Goal: Contribute content: Add original content to the website for others to see

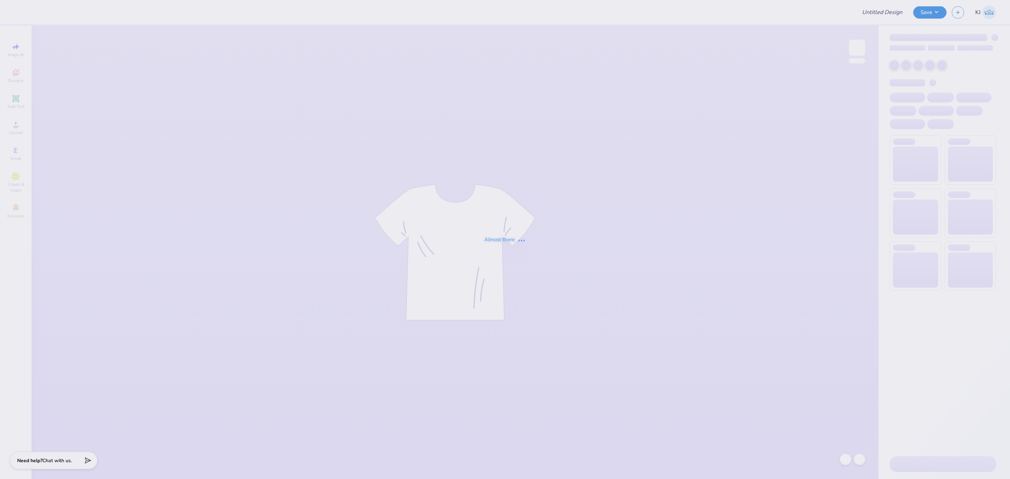
type input "DZ Parents Weekends 25'"
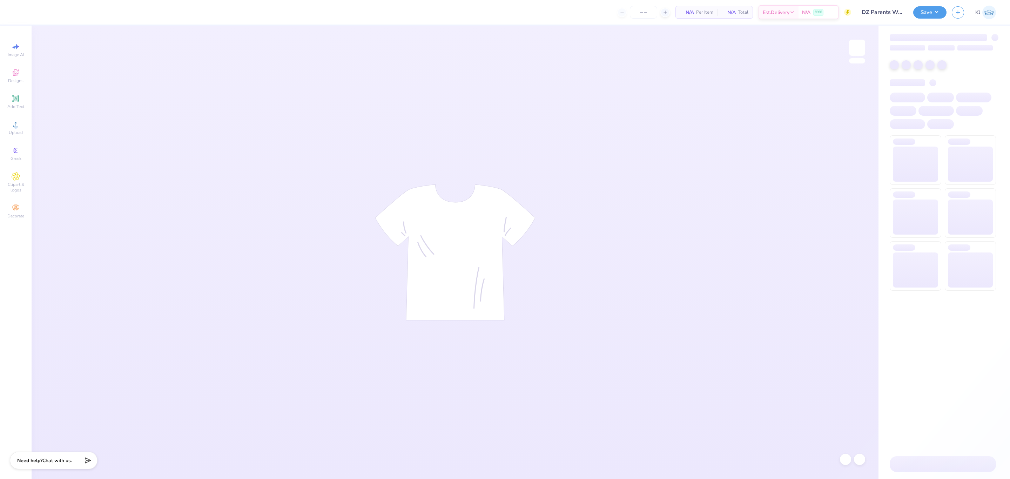
type input "60"
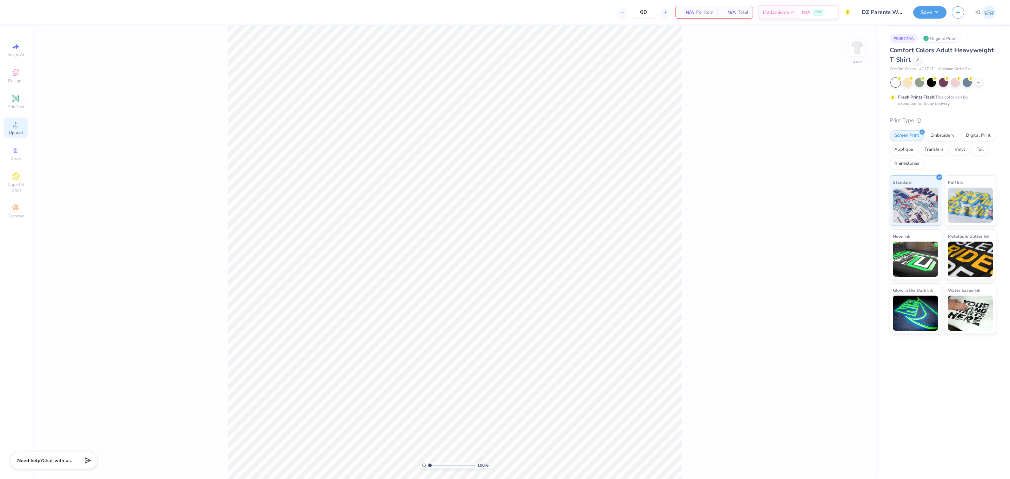
click at [18, 130] on span "Upload" at bounding box center [16, 133] width 14 height 6
click at [15, 128] on circle at bounding box center [16, 127] width 4 height 4
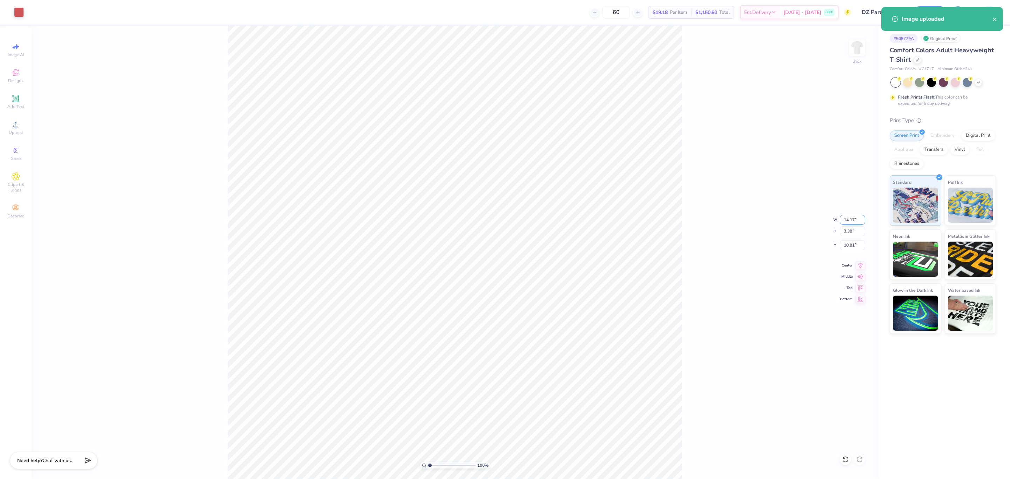
click at [846, 219] on input "14.17" at bounding box center [852, 220] width 25 height 10
type input "3.50"
type input "0.84"
click at [846, 243] on input "12.08" at bounding box center [852, 245] width 25 height 10
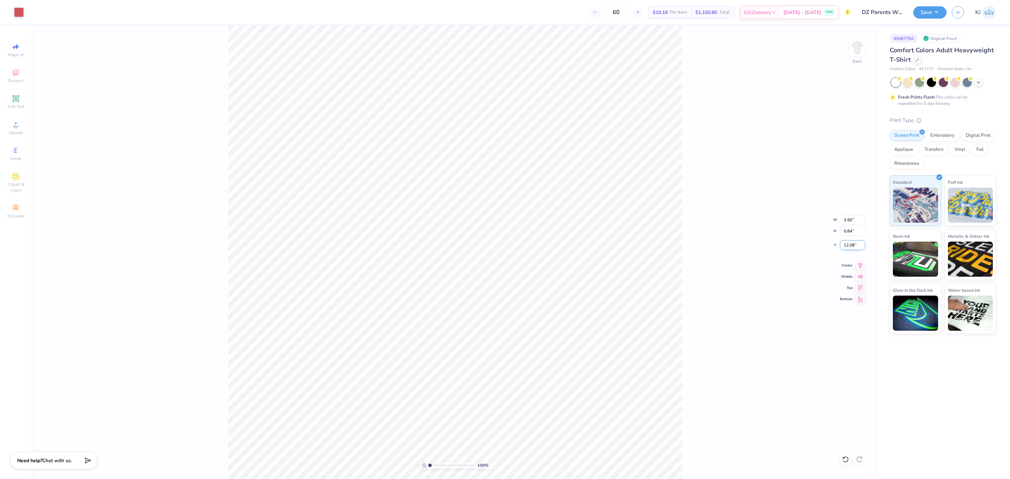
click at [846, 243] on input "12.08" at bounding box center [852, 245] width 25 height 10
type input "3.00"
click at [856, 44] on img at bounding box center [857, 48] width 28 height 28
click at [13, 127] on icon at bounding box center [16, 124] width 8 height 8
click at [854, 220] on input "14.53" at bounding box center [852, 220] width 25 height 10
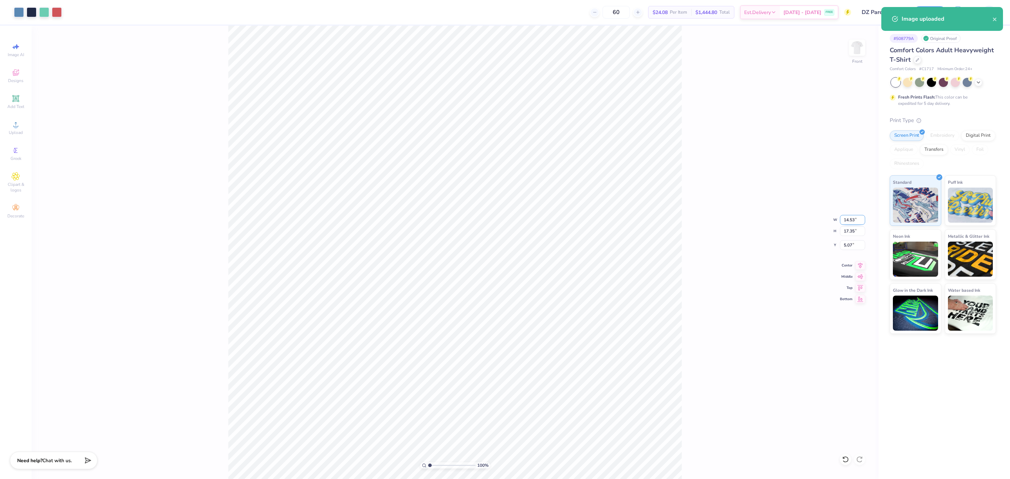
click at [854, 220] on input "14.53" at bounding box center [852, 220] width 25 height 10
click at [844, 221] on input "14.53" at bounding box center [852, 220] width 25 height 10
type input "11.00"
type input "13.14"
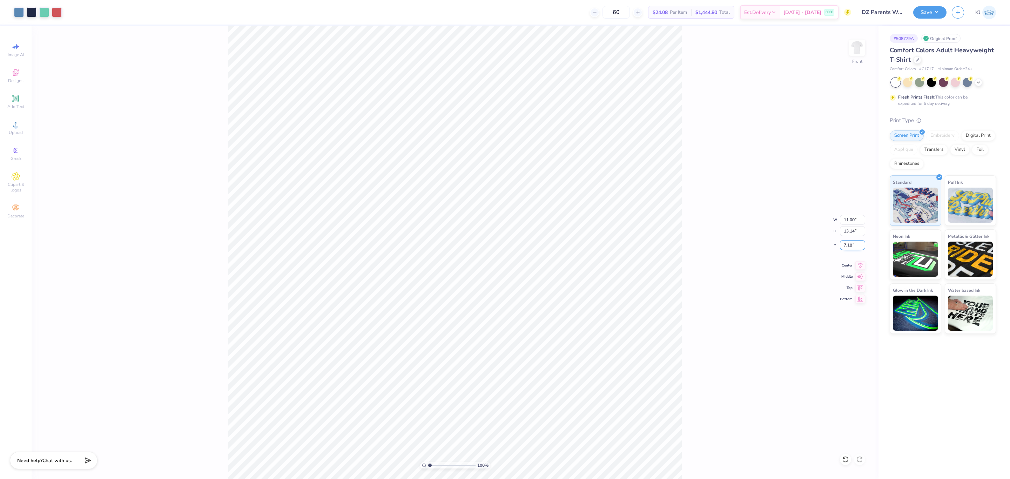
click at [845, 247] on input "7.18" at bounding box center [852, 245] width 25 height 10
type input "3.00"
click at [716, 208] on div "100 % Front W 11.00 11.00 " H 13.14 13.14 " Y 3.00 3.00 " Center Middle Top Bot…" at bounding box center [455, 253] width 847 height 454
click at [856, 50] on img at bounding box center [857, 48] width 28 height 28
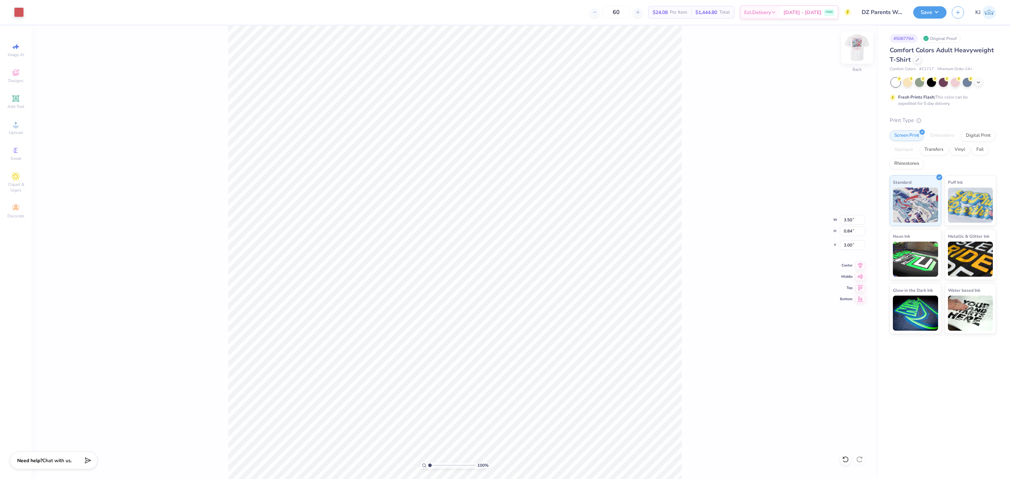
click at [855, 49] on img at bounding box center [857, 48] width 28 height 28
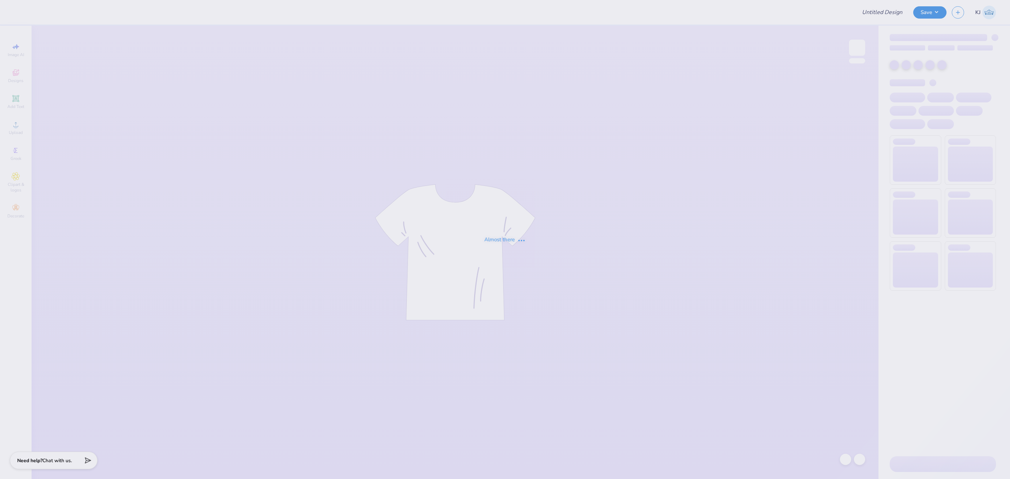
type input "Shirts for Student Education Association Kent State University"
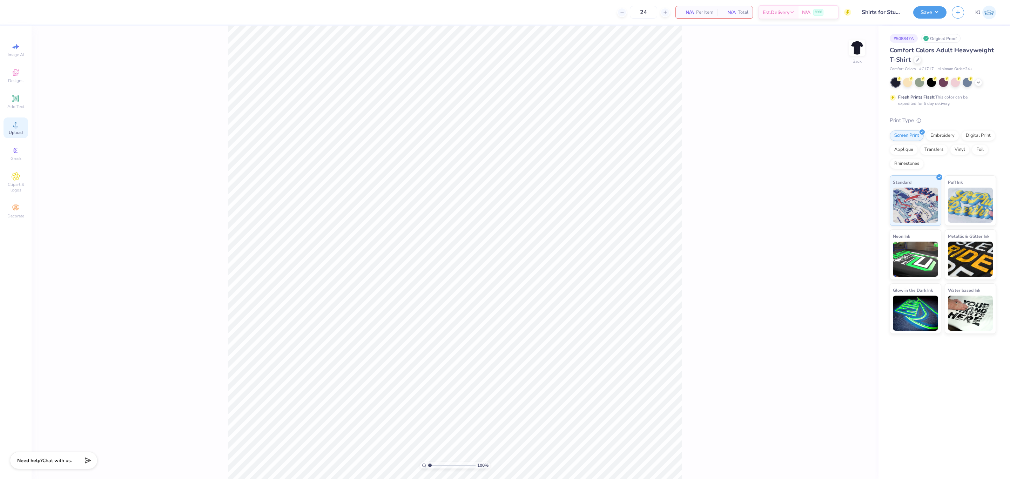
click at [14, 128] on icon at bounding box center [16, 124] width 8 height 8
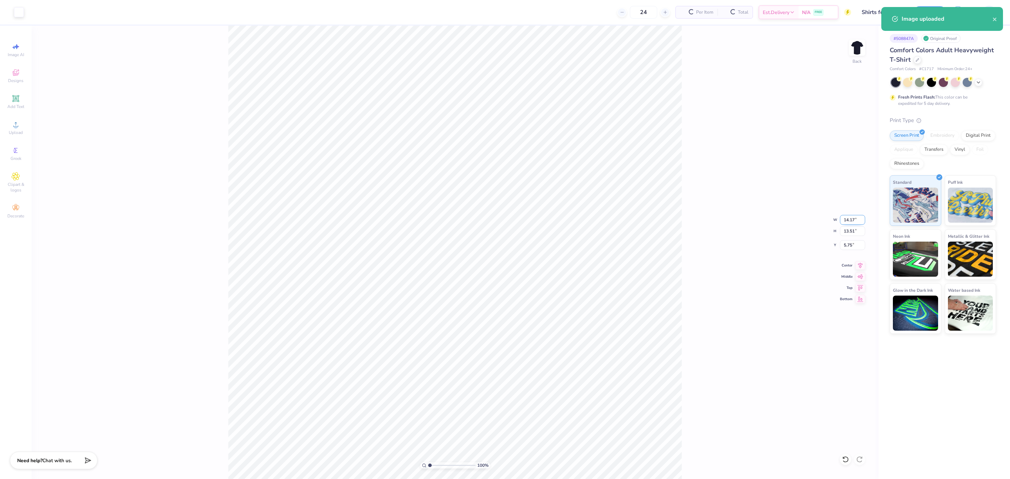
click at [844, 220] on input "14.17" at bounding box center [852, 220] width 25 height 10
type input "11.00"
type input "10.48"
type input "7.26"
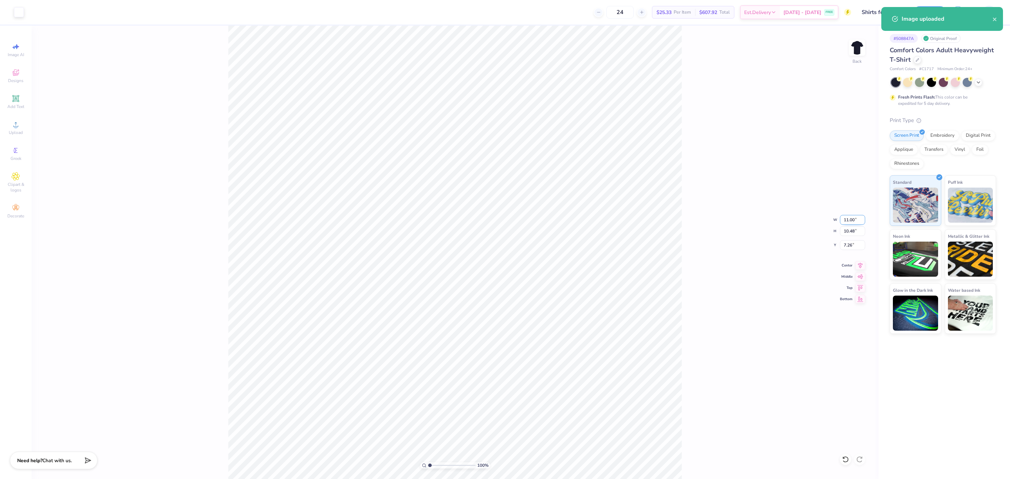
click at [844, 220] on input "11.00" at bounding box center [852, 220] width 25 height 10
type input "10.00"
type input "9.53"
click at [845, 243] on input "7.74" at bounding box center [852, 245] width 25 height 10
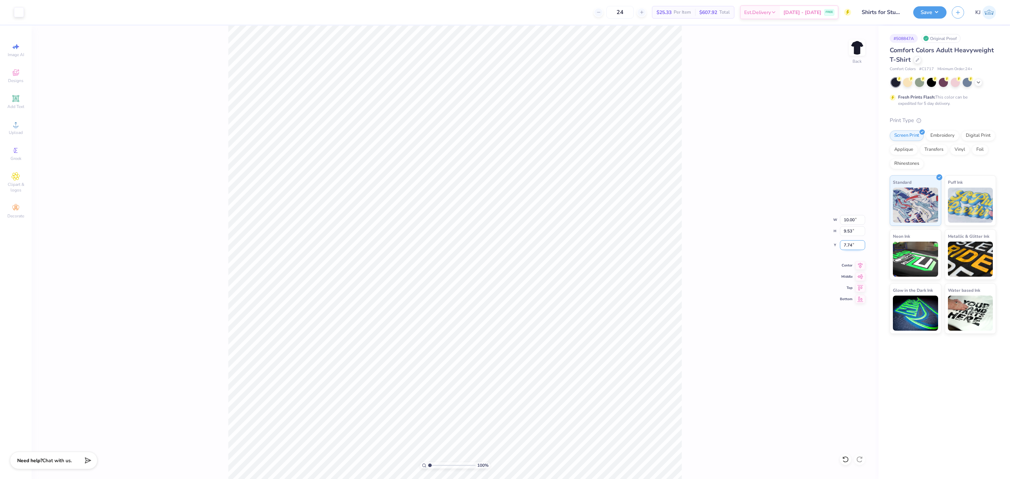
click at [845, 243] on input "7.74" at bounding box center [852, 245] width 25 height 10
type input "3.00"
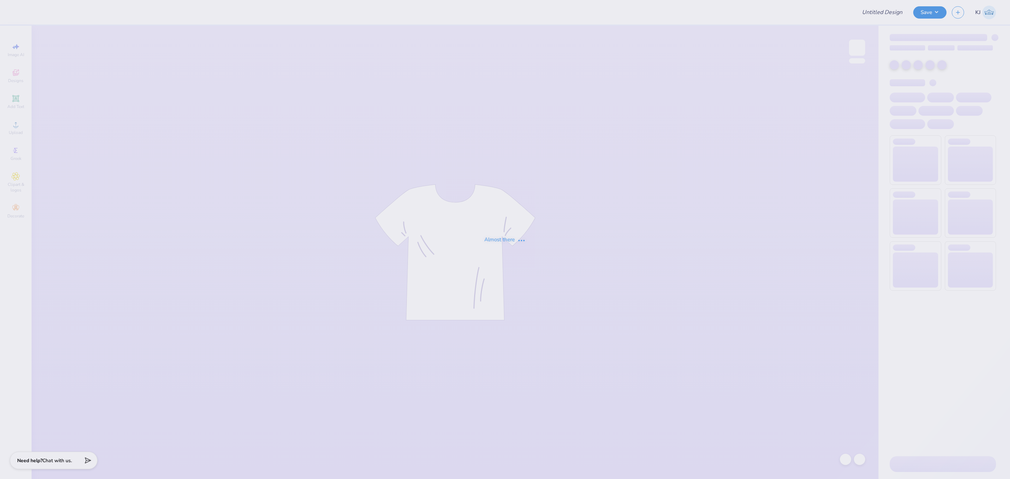
type input "AePi Philo"
